Goal: Navigation & Orientation: Go to known website

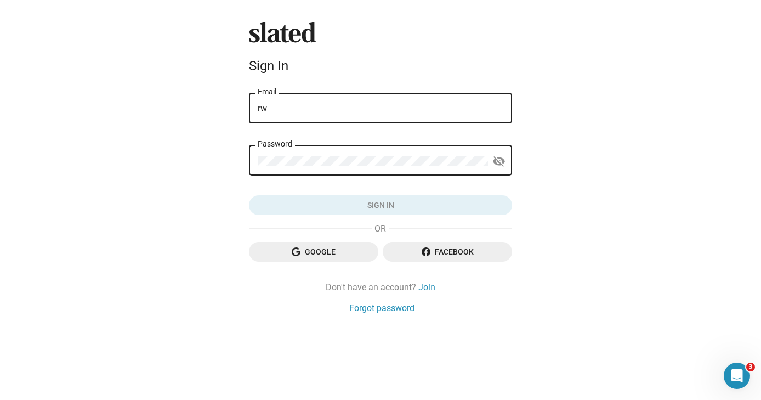
type input "[EMAIL_ADDRESS][DOMAIN_NAME]"
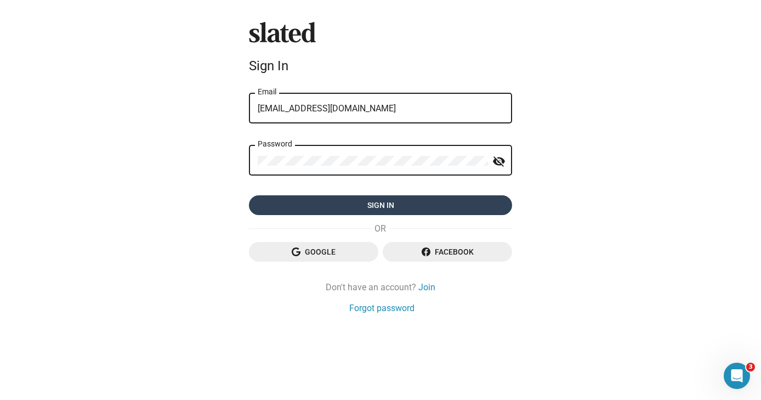
click at [302, 205] on span "Sign in" at bounding box center [381, 205] width 246 height 20
